Goal: Task Accomplishment & Management: Use online tool/utility

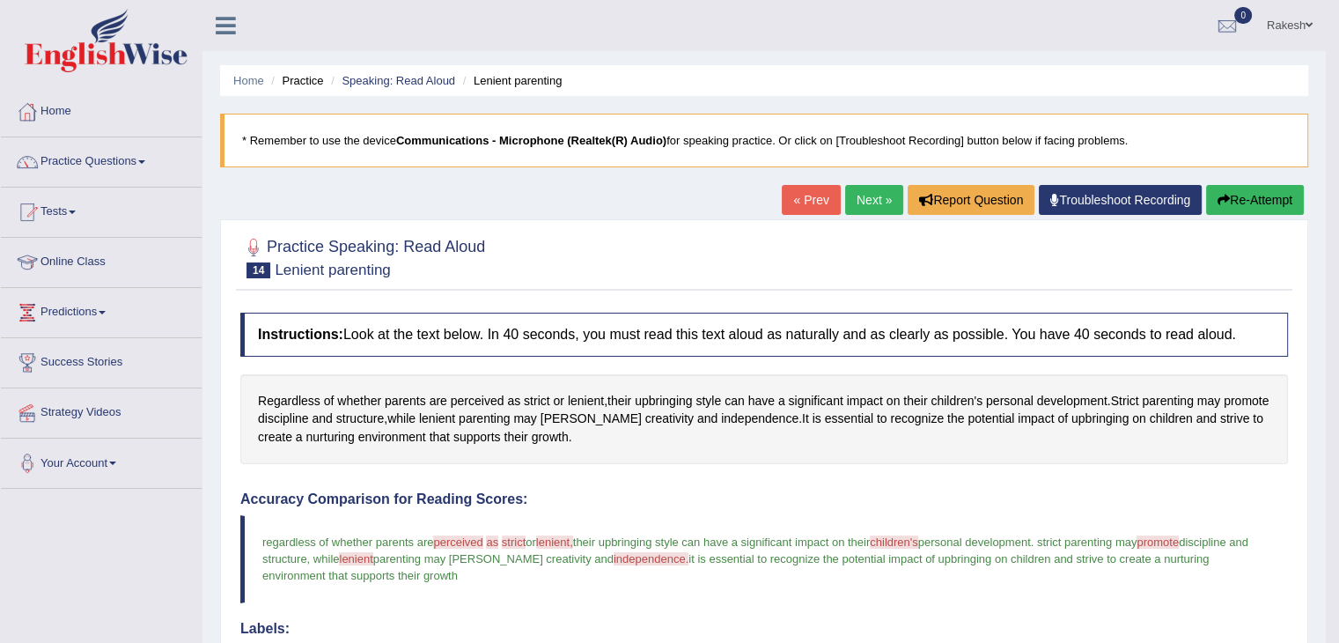
click at [860, 195] on link "Next »" at bounding box center [874, 200] width 58 height 30
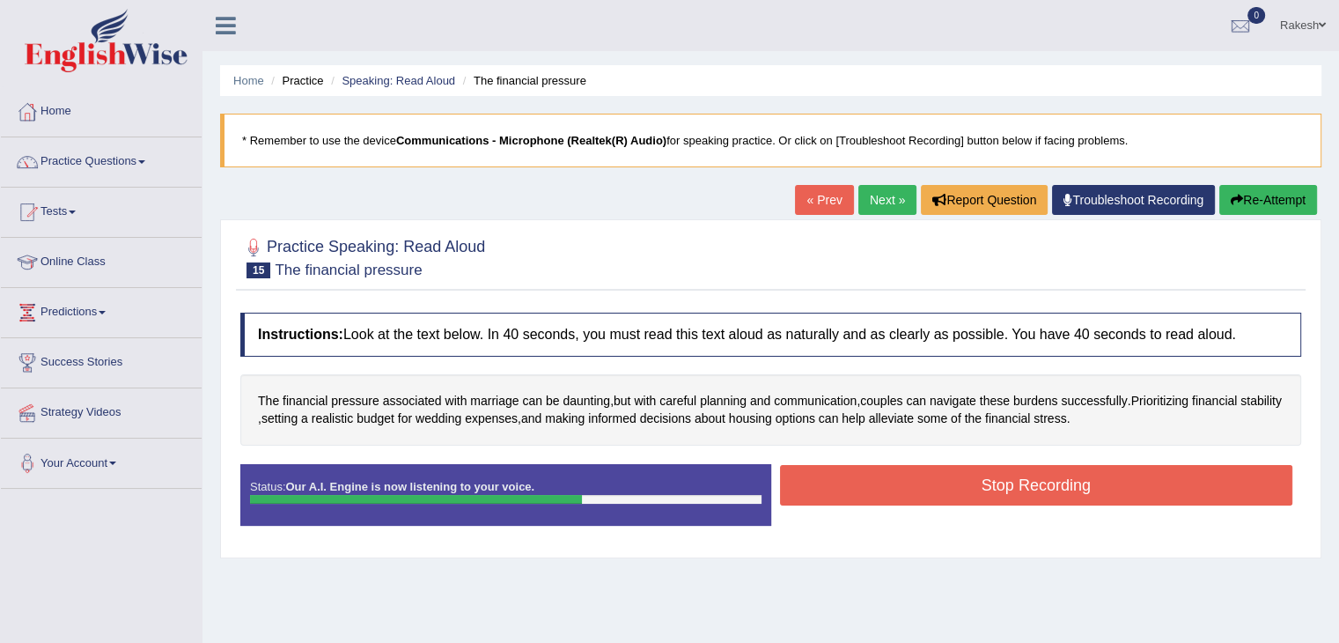
click at [1036, 476] on button "Stop Recording" at bounding box center [1036, 485] width 513 height 41
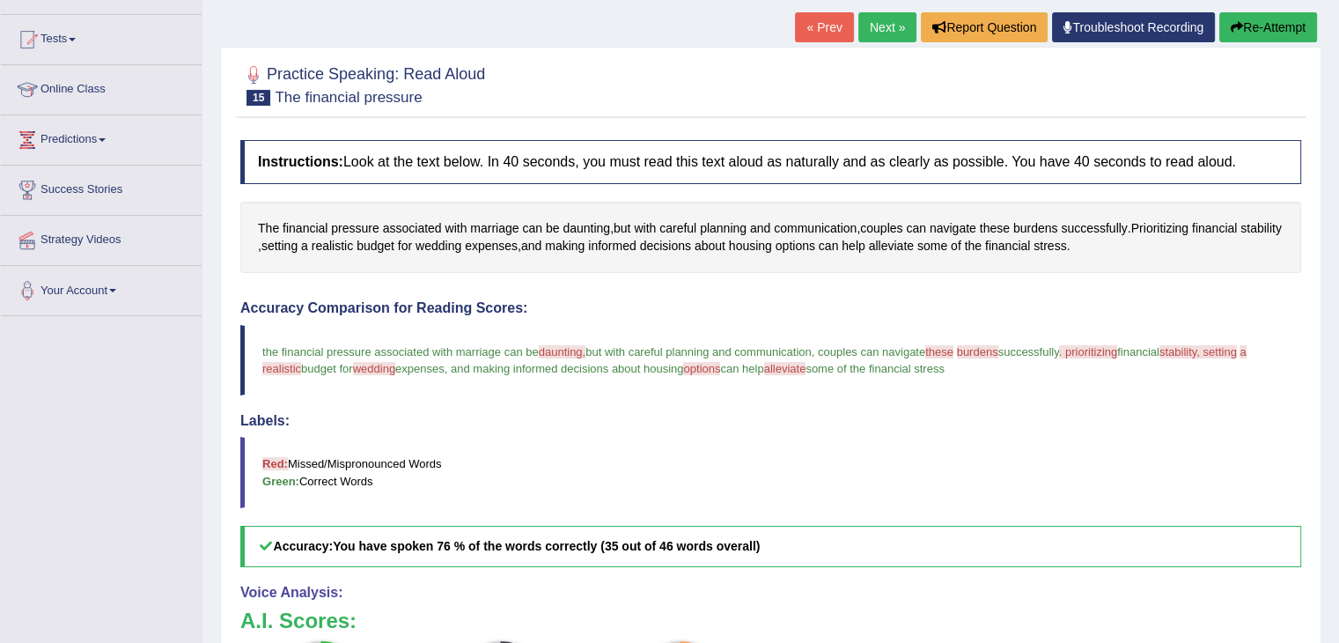
scroll to position [176, 0]
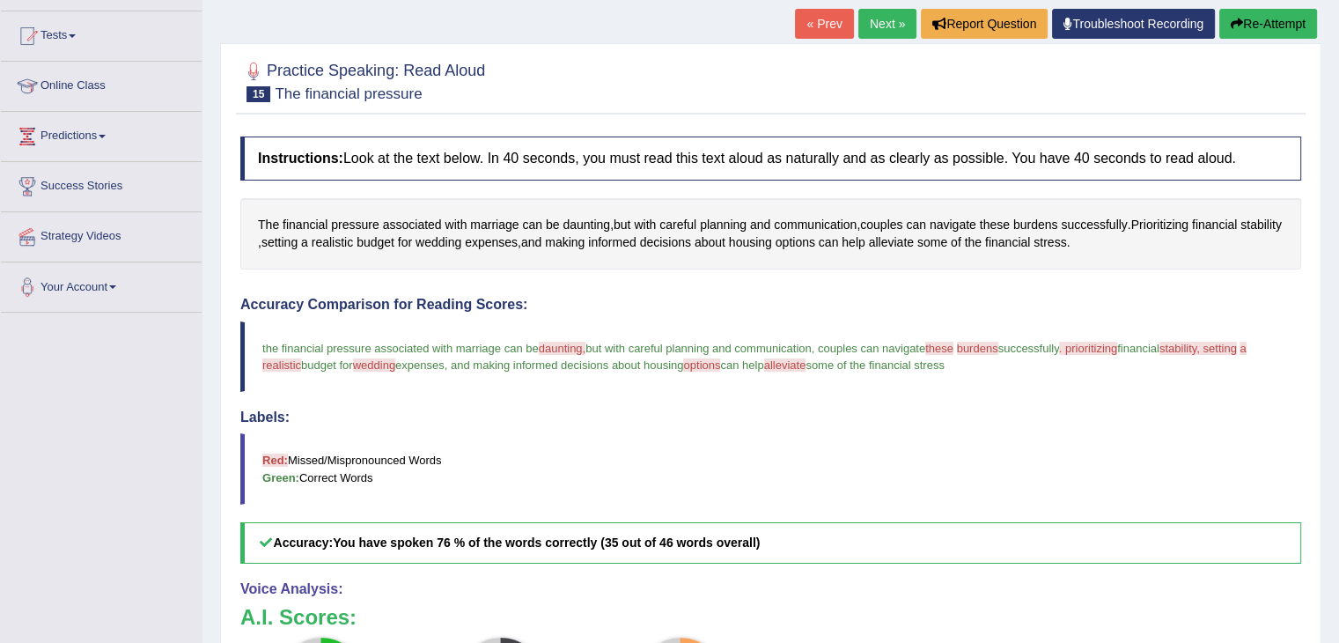
drag, startPoint x: 1245, startPoint y: 18, endPoint x: 1236, endPoint y: 13, distance: 9.8
click at [1242, 16] on button "Re-Attempt" at bounding box center [1269, 24] width 98 height 30
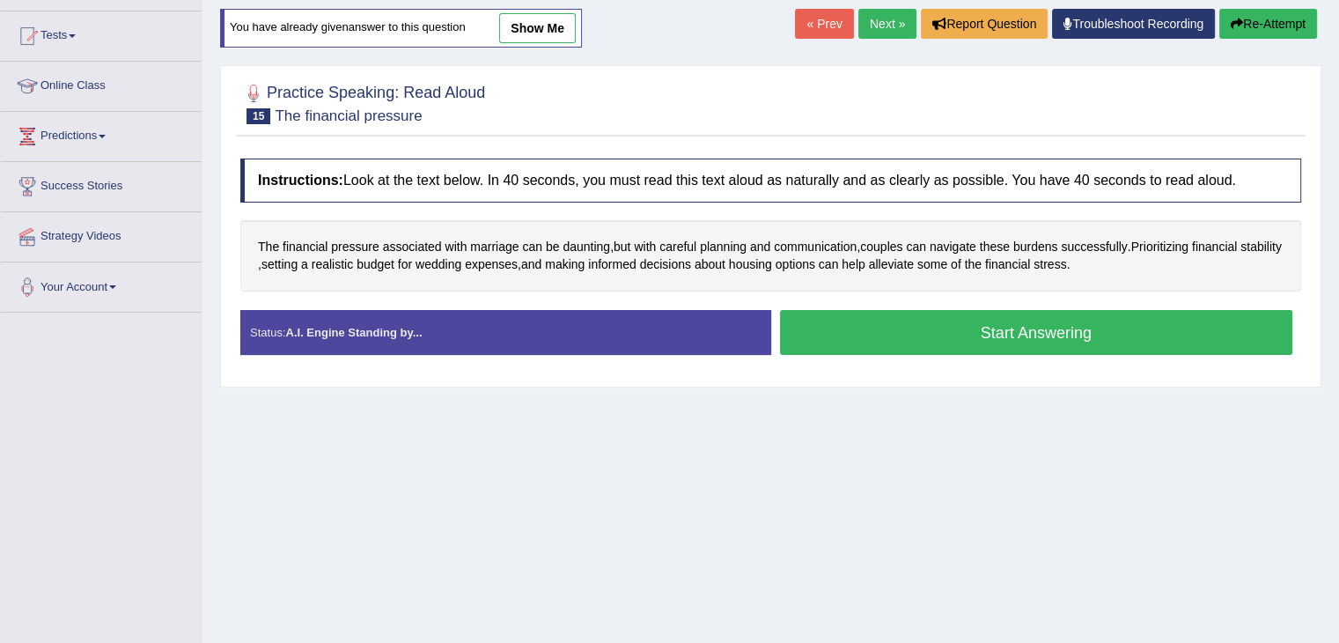
click at [980, 328] on button "Start Answering" at bounding box center [1036, 332] width 513 height 45
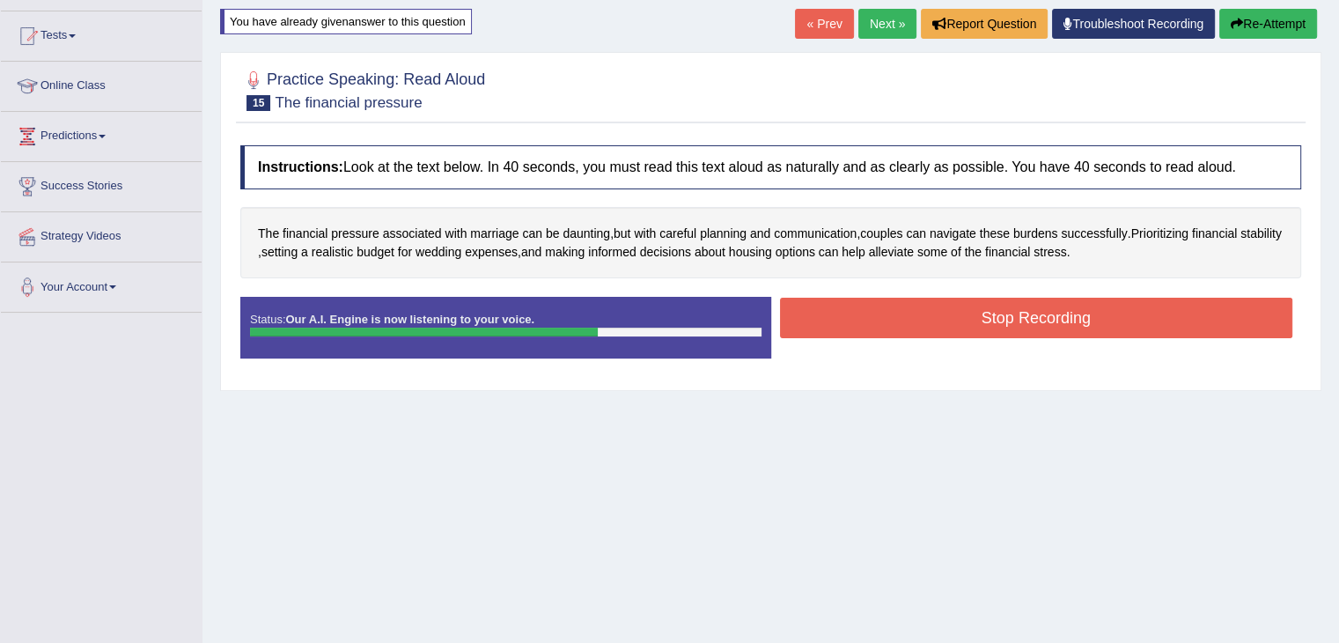
click at [1011, 323] on button "Stop Recording" at bounding box center [1036, 318] width 513 height 41
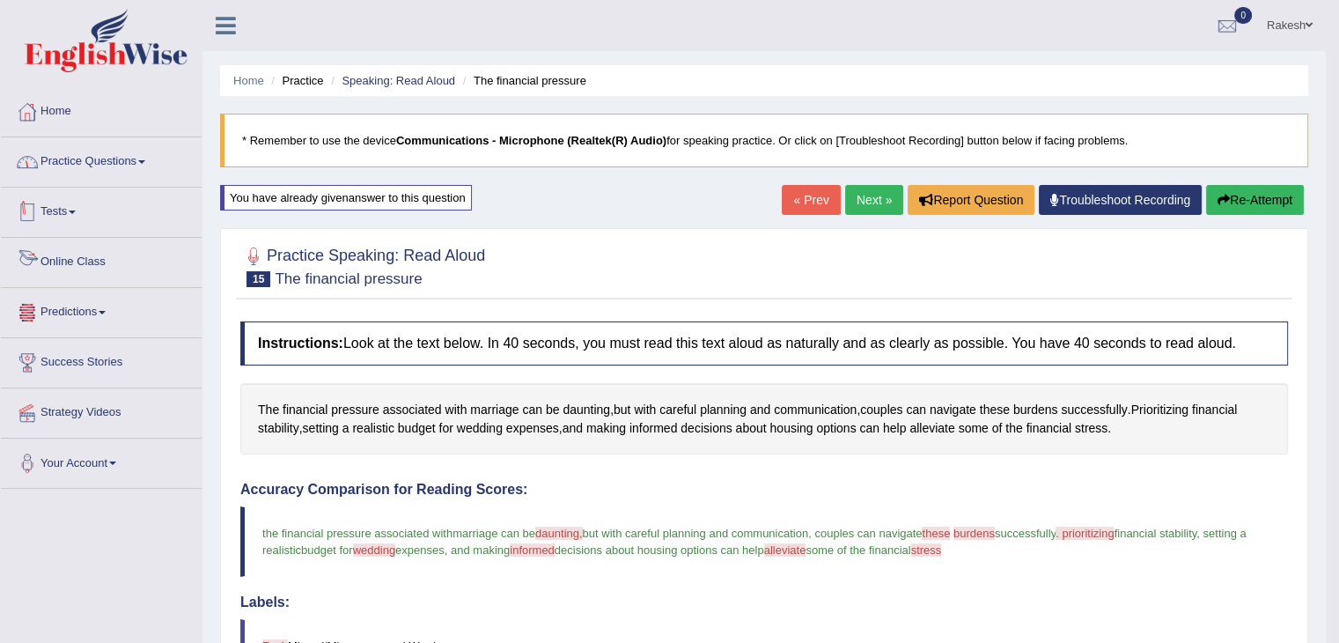
click at [90, 154] on link "Practice Questions" at bounding box center [101, 159] width 201 height 44
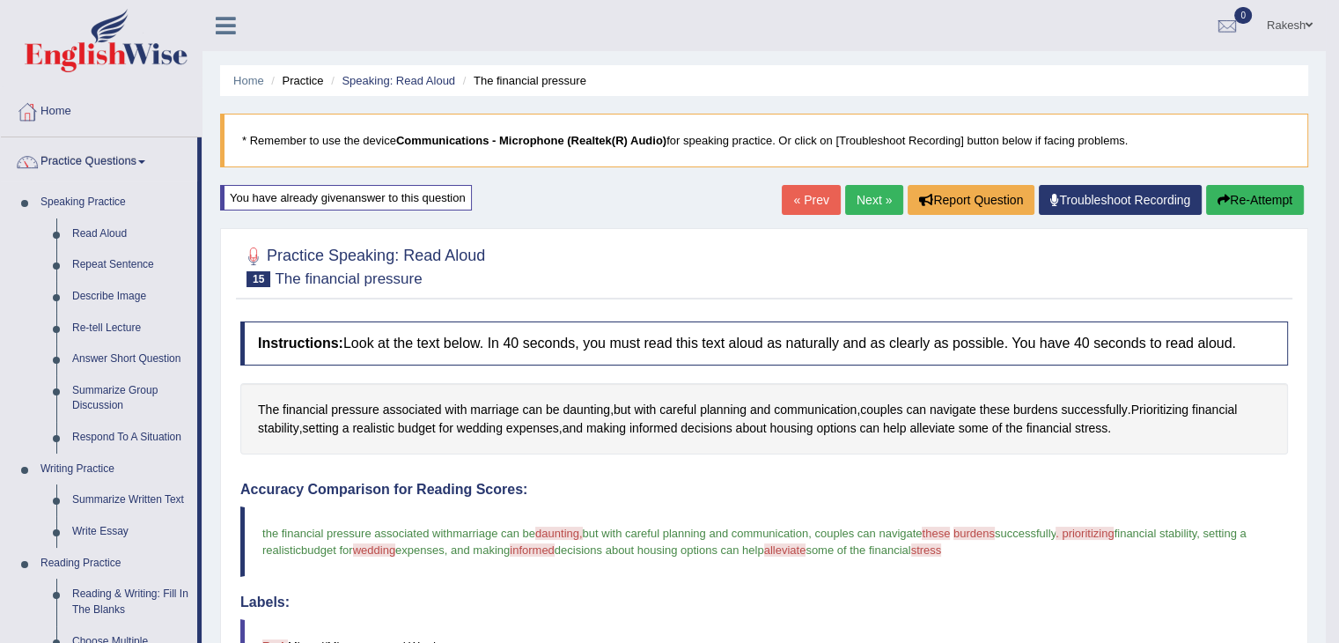
scroll to position [785, 0]
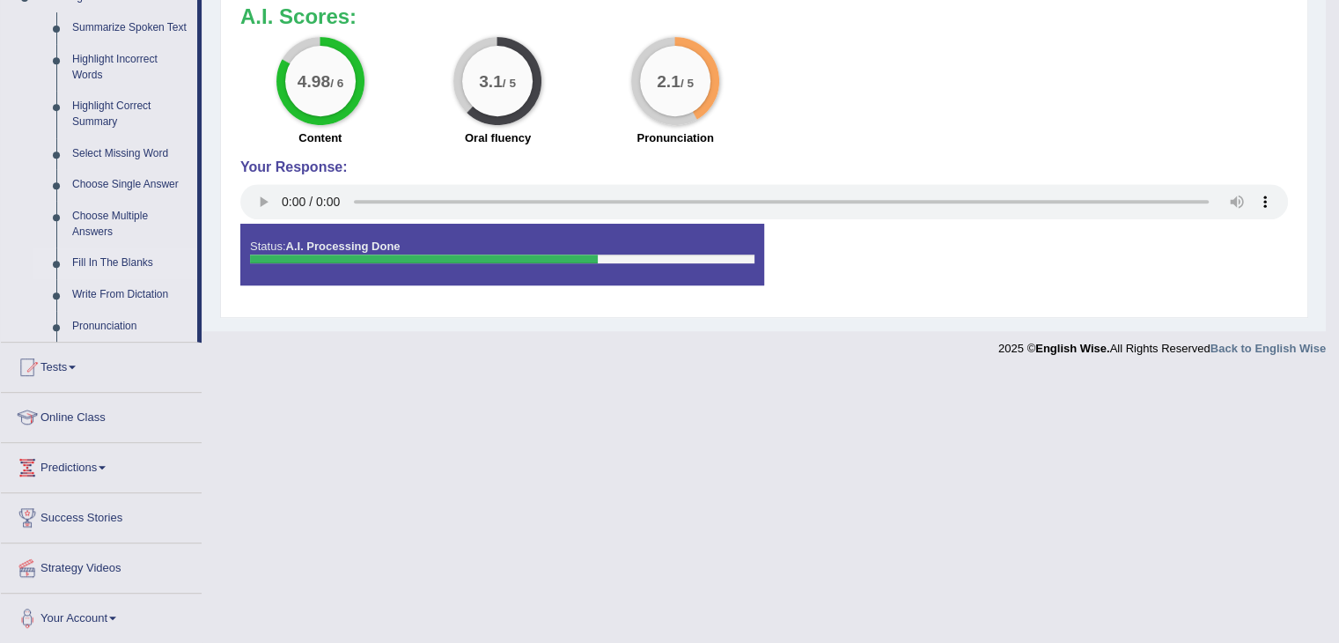
click at [146, 262] on link "Fill In The Blanks" at bounding box center [130, 263] width 133 height 32
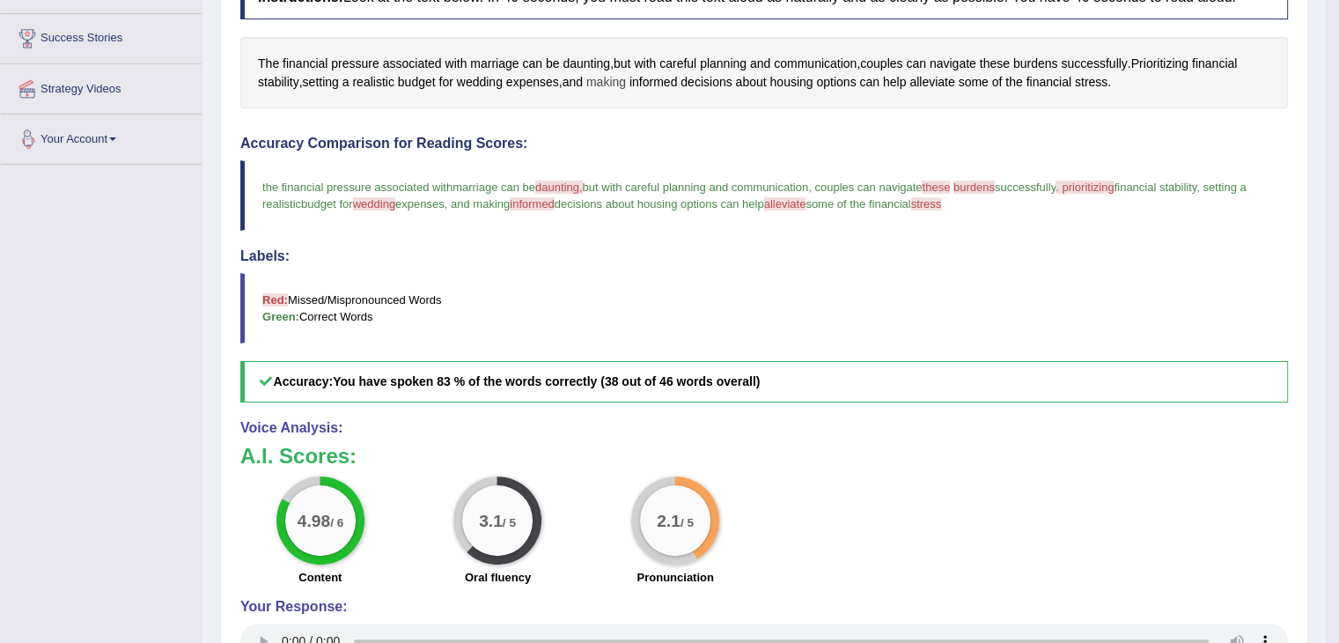
scroll to position [296, 0]
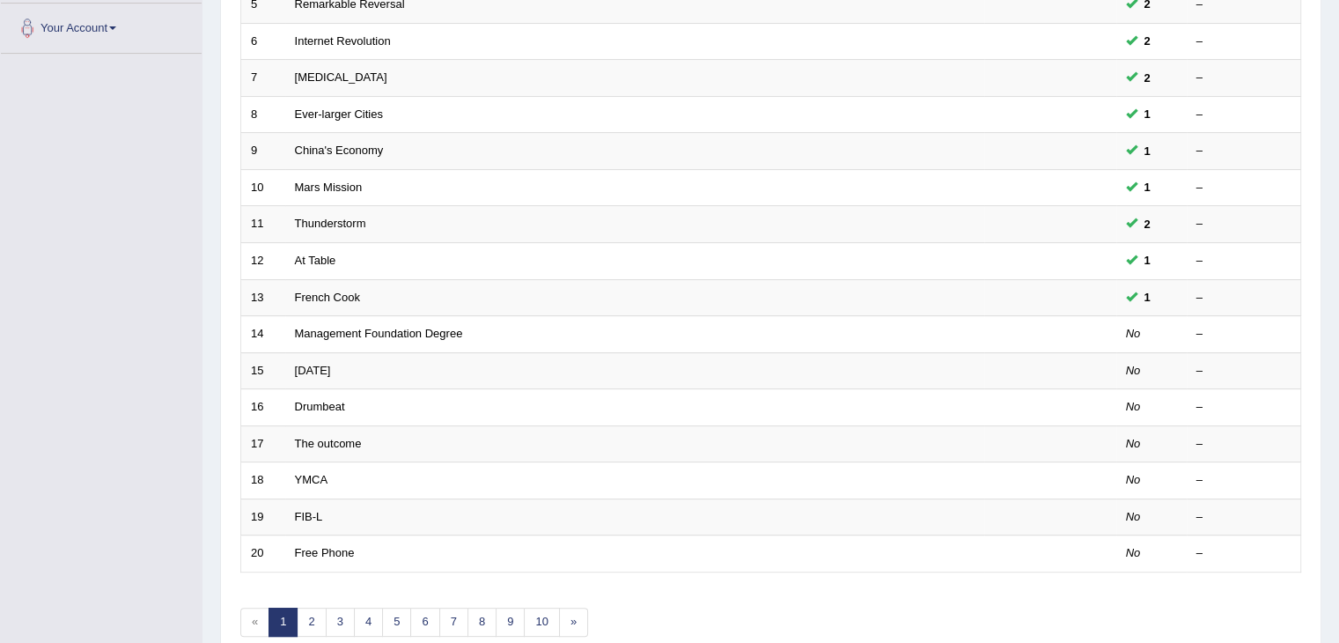
drag, startPoint x: 1343, startPoint y: 223, endPoint x: 1303, endPoint y: 442, distance: 222.8
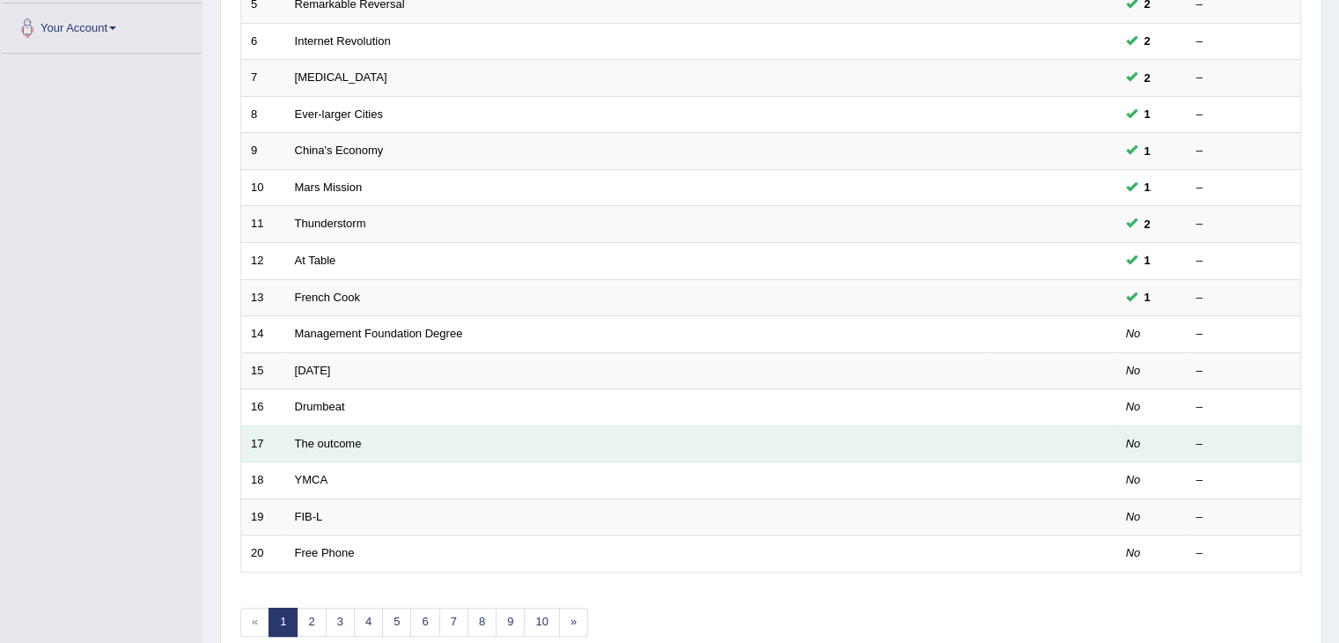
scroll to position [431, 0]
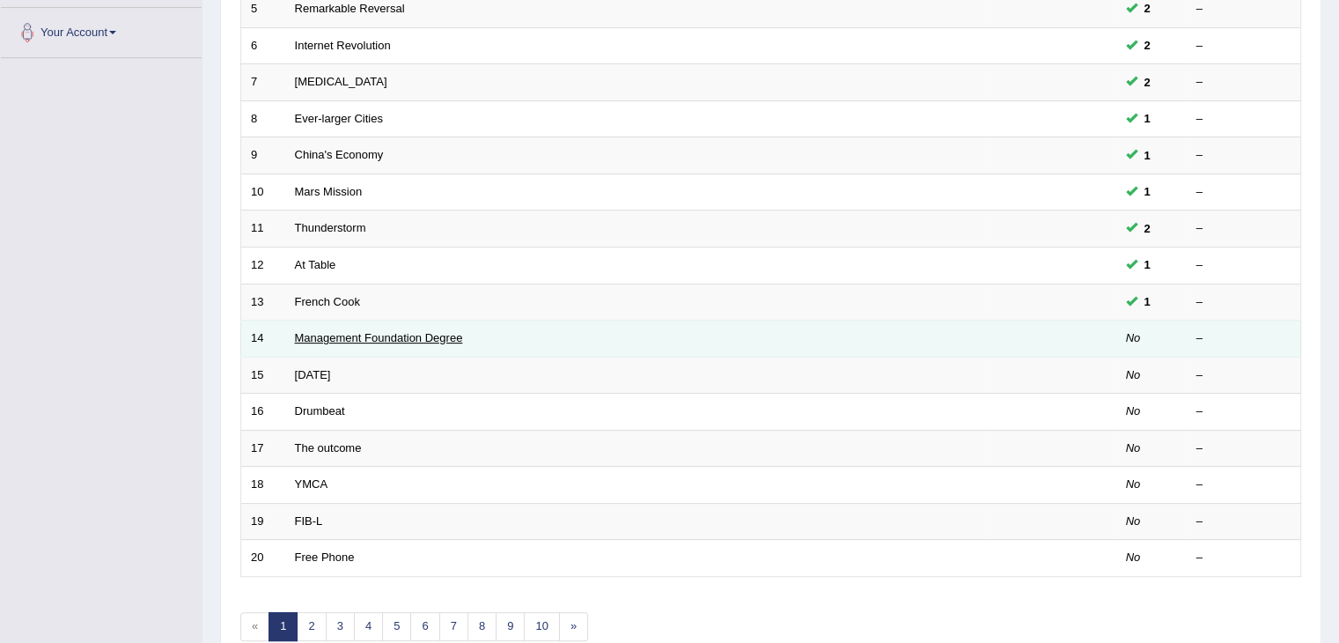
click at [375, 332] on link "Management Foundation Degree" at bounding box center [379, 337] width 168 height 13
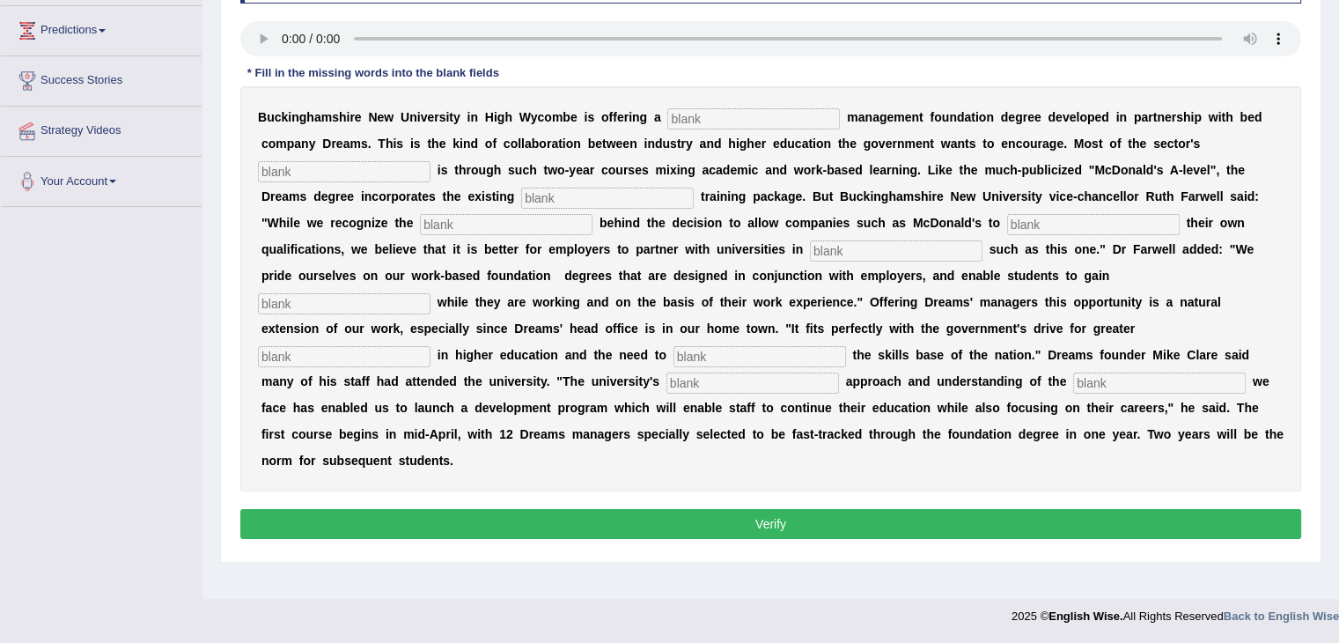
click at [668, 118] on input "text" at bounding box center [753, 118] width 173 height 21
type input "retail"
click at [431, 161] on input "text" at bounding box center [344, 171] width 173 height 21
type input "expensio n"
click at [521, 190] on input "text" at bounding box center [607, 198] width 173 height 21
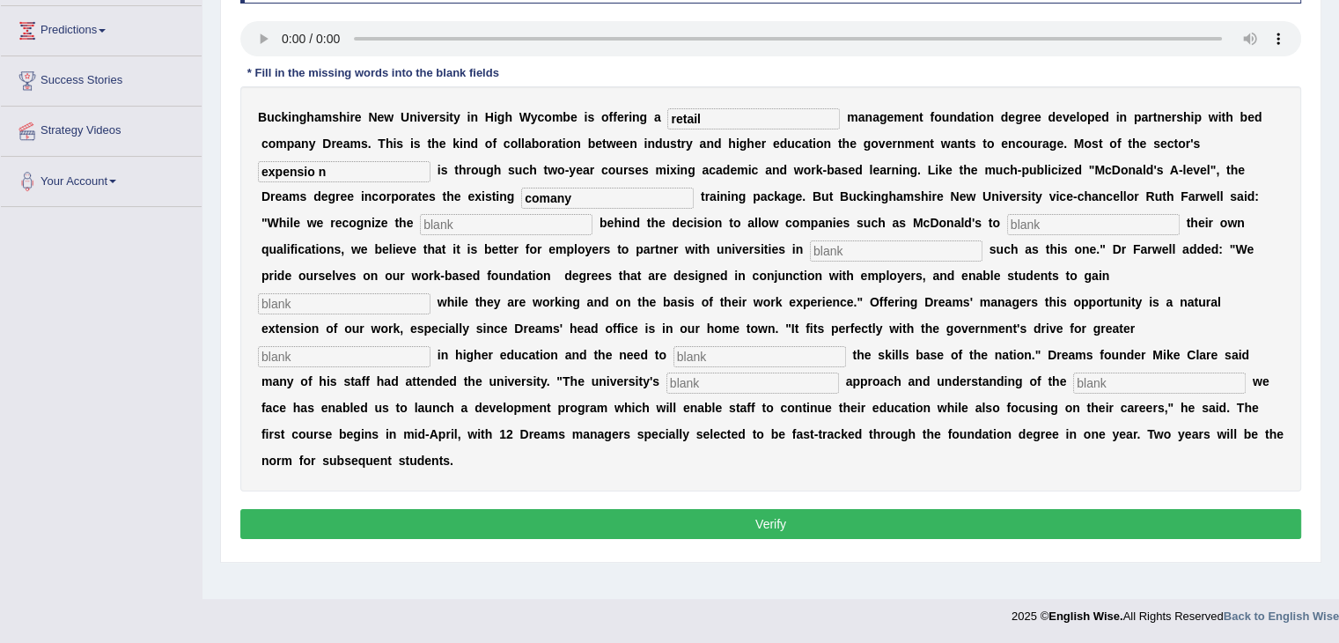
type input "comany"
click at [593, 214] on input "text" at bounding box center [506, 224] width 173 height 21
type input "inpenstae"
click at [1007, 226] on input "text" at bounding box center [1093, 224] width 173 height 21
click at [521, 198] on input "comany" at bounding box center [607, 198] width 173 height 21
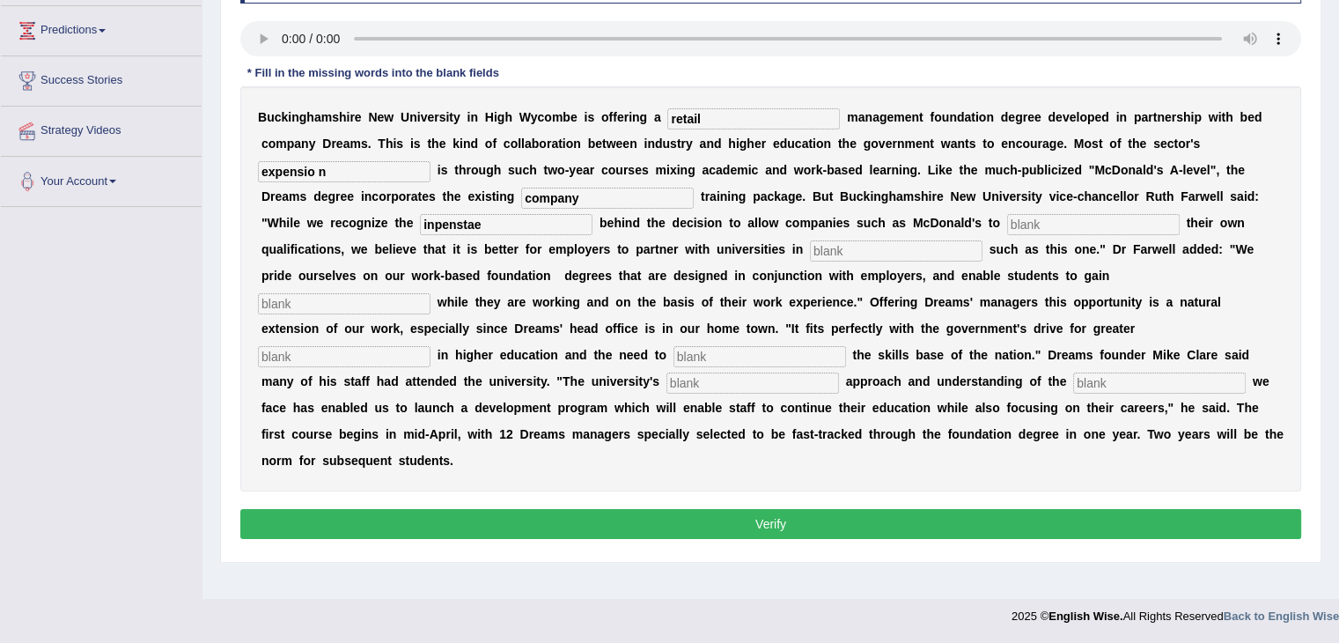
type input "company"
click at [431, 161] on input "expensio n" at bounding box center [344, 171] width 173 height 21
type input "expension"
click at [593, 214] on input "inpenstae" at bounding box center [506, 224] width 173 height 21
click at [1007, 223] on input "text" at bounding box center [1093, 224] width 173 height 21
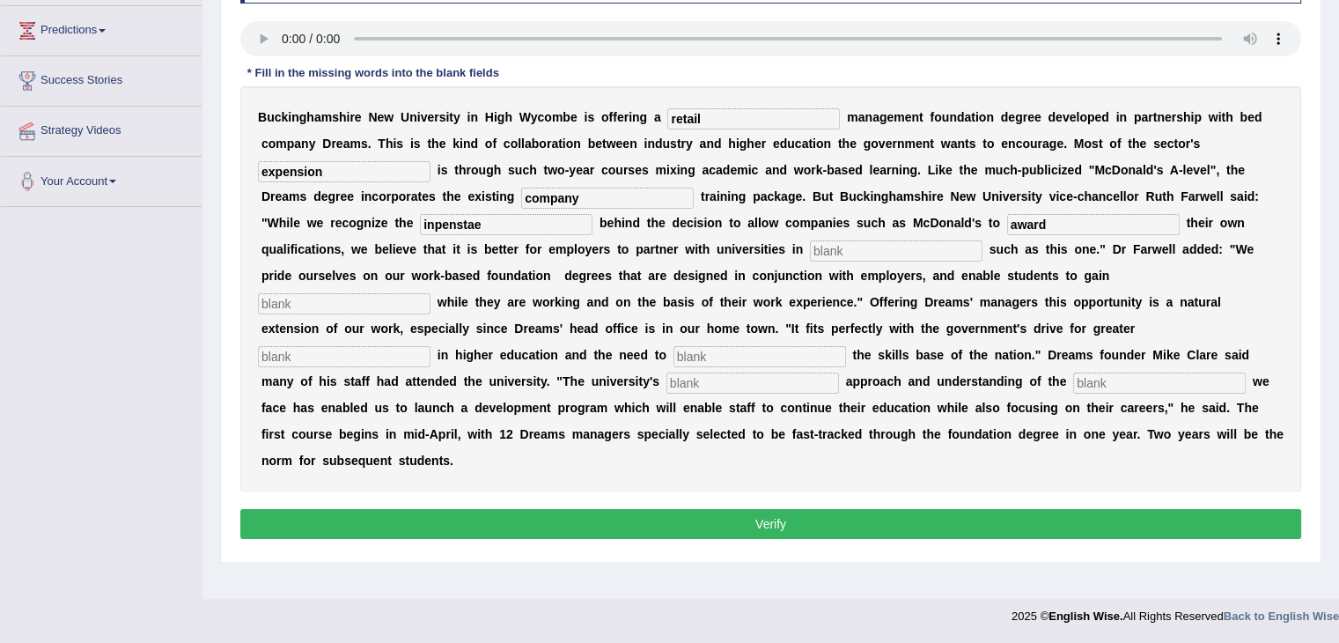
type input "award"
click at [810, 244] on input "text" at bounding box center [896, 250] width 173 height 21
type input "inclusive"
click at [431, 293] on input "text" at bounding box center [344, 303] width 173 height 21
type input "qualification"
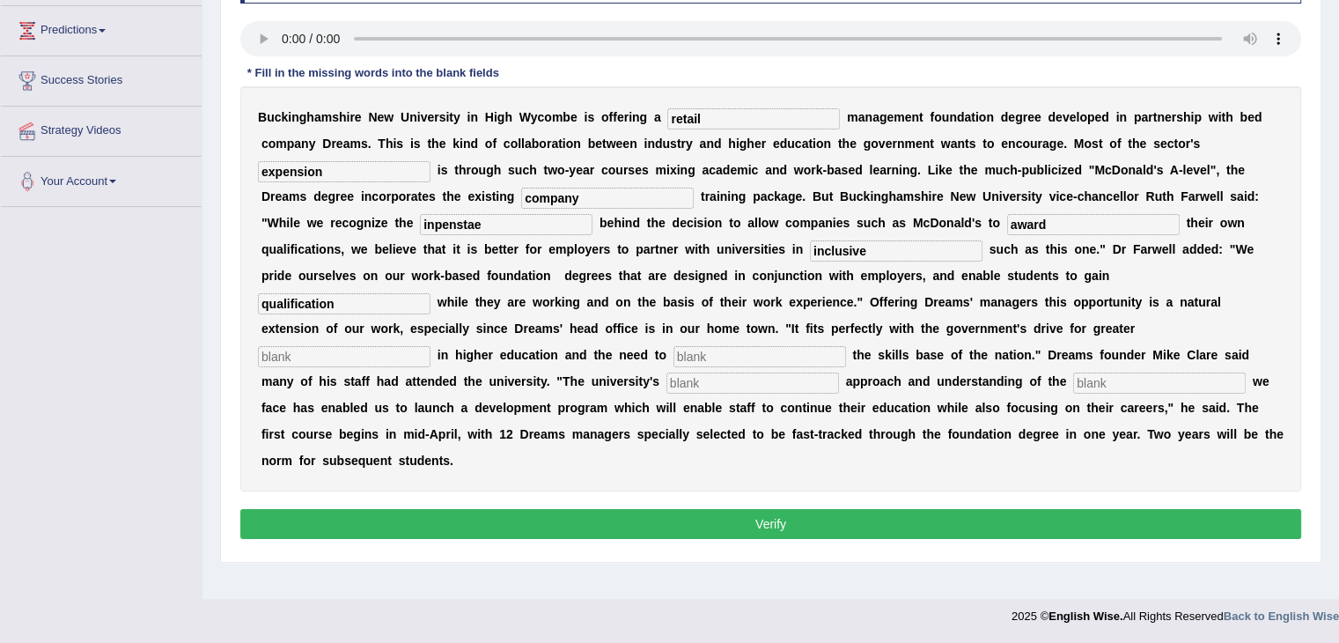
click at [284, 346] on input "text" at bounding box center [344, 356] width 173 height 21
type input "partipaction"
click at [687, 346] on input "text" at bounding box center [760, 356] width 173 height 21
type input "enchance"
click at [667, 372] on input "text" at bounding box center [753, 382] width 173 height 21
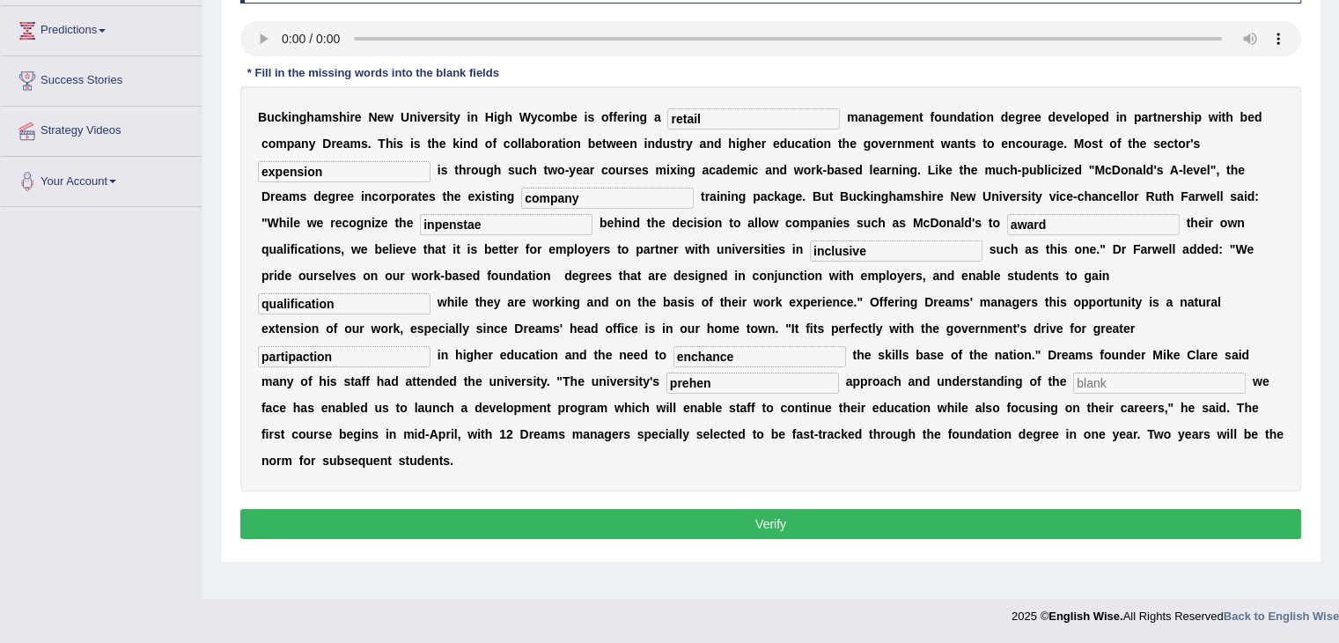
type input "prehen"
click at [1073, 372] on input "text" at bounding box center [1159, 382] width 173 height 21
type input "challanges"
click at [800, 509] on button "Verify" at bounding box center [770, 524] width 1061 height 30
